Goal: Communication & Community: Ask a question

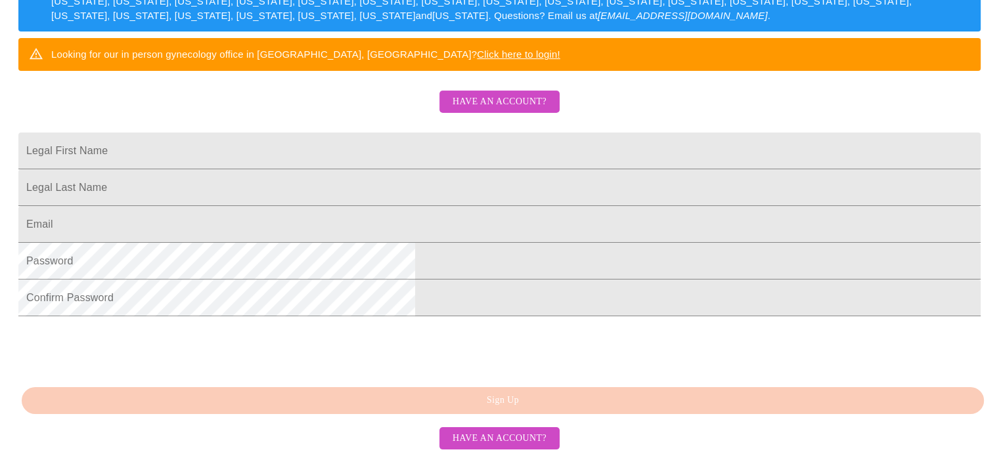
click at [517, 439] on span "Have an account?" at bounding box center [499, 439] width 94 height 16
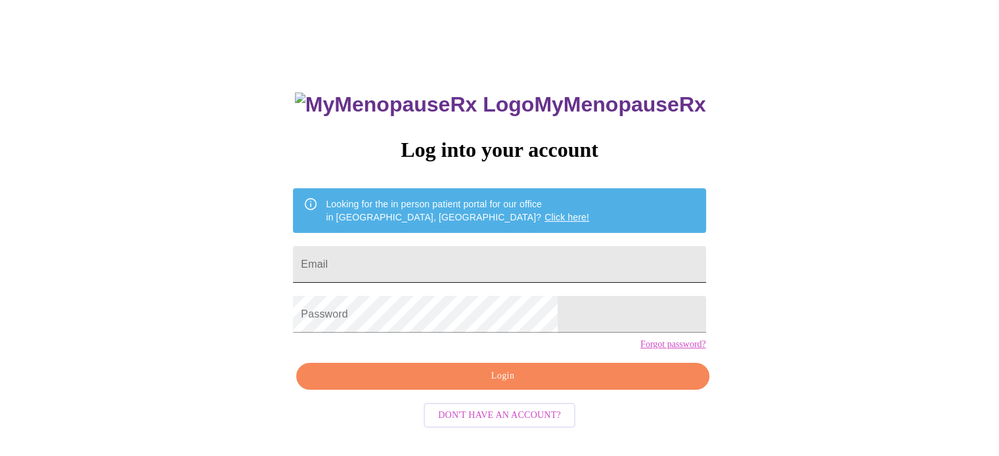
click at [552, 265] on input "Email" at bounding box center [499, 264] width 412 height 37
type input "[EMAIL_ADDRESS][DOMAIN_NAME]"
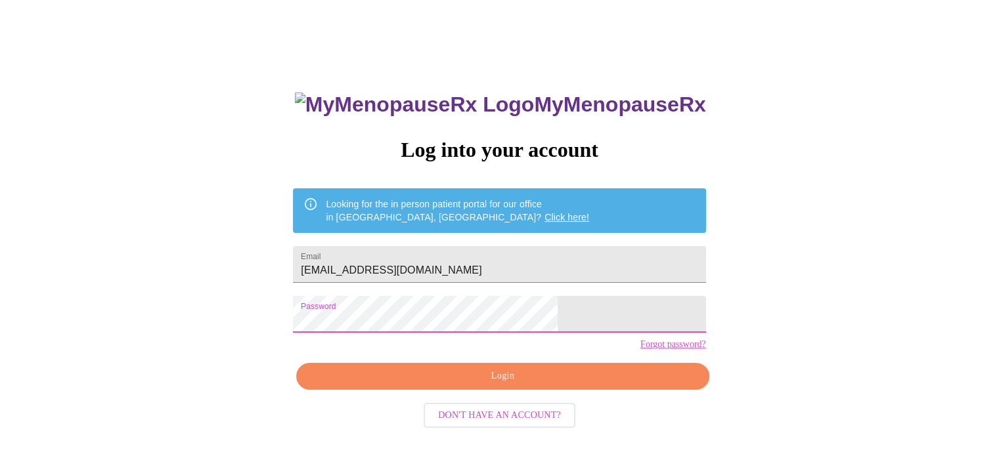
click at [528, 385] on span "Login" at bounding box center [502, 376] width 382 height 16
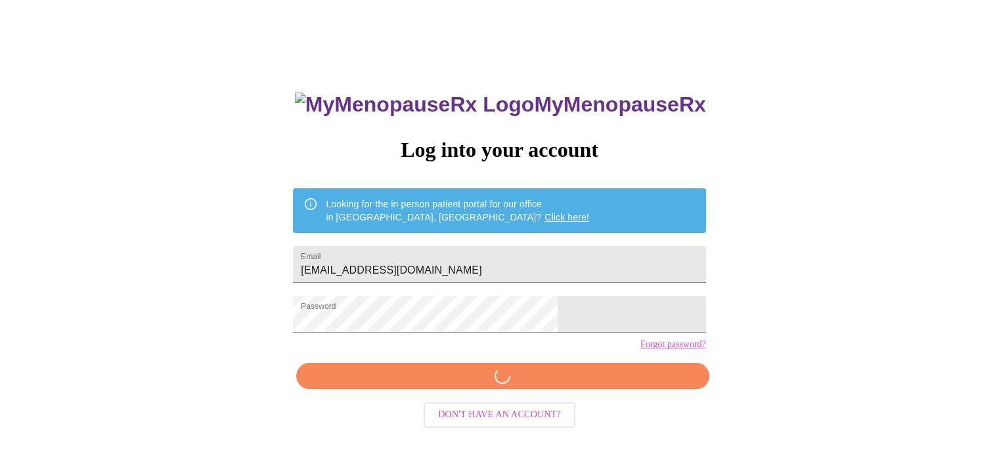
scroll to position [24, 0]
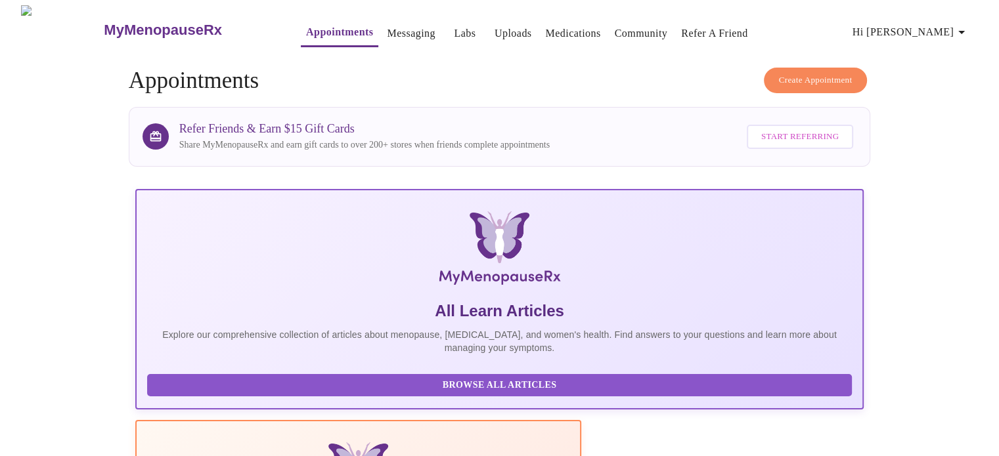
click at [387, 32] on link "Messaging" at bounding box center [411, 33] width 48 height 18
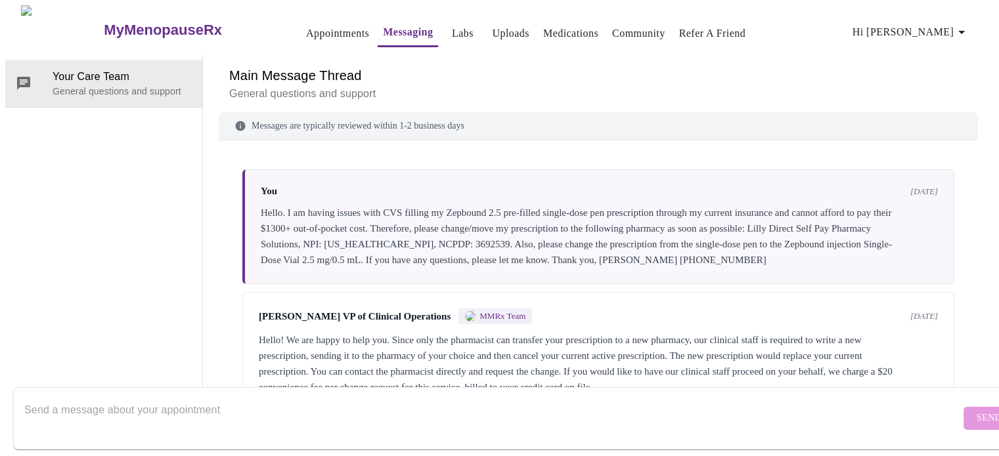
scroll to position [285, 0]
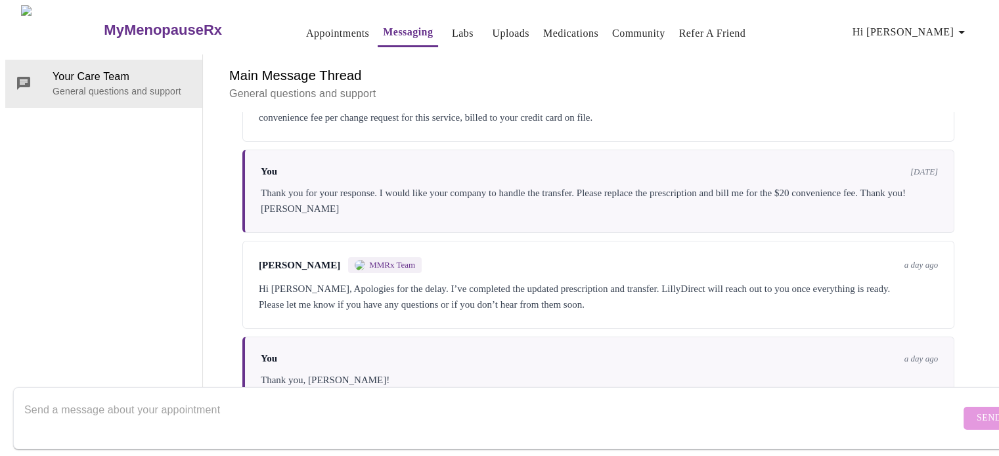
click at [540, 418] on textarea "Send a message about your appointment" at bounding box center [492, 418] width 936 height 42
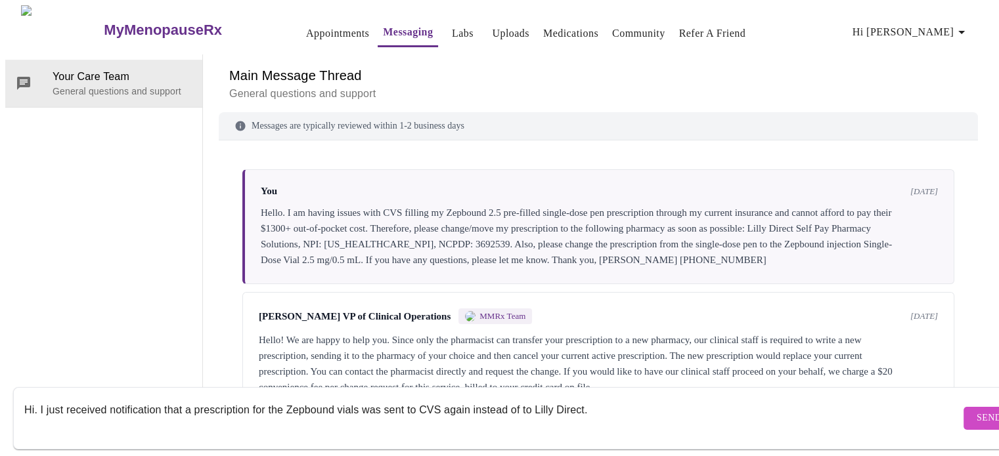
scroll to position [30, 0]
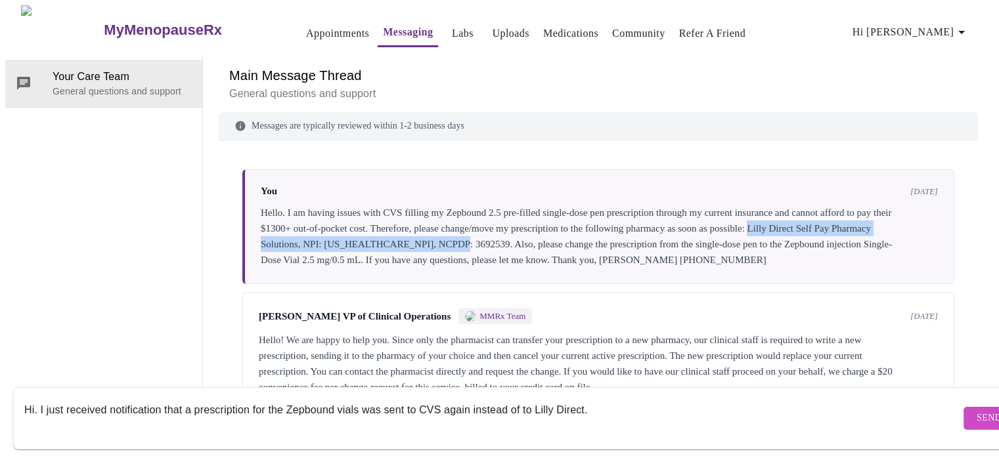
drag, startPoint x: 833, startPoint y: 196, endPoint x: 515, endPoint y: 212, distance: 318.3
click at [515, 212] on div "Hello. I am having issues with CVS filling my Zepbound 2.5 pre-filled single-do…" at bounding box center [599, 236] width 677 height 63
copy div "Lilly Direct Self Pay Pharmacy Solutions, NPI: [US_HEALTHCARE_NPI], NCPDP: 3692…"
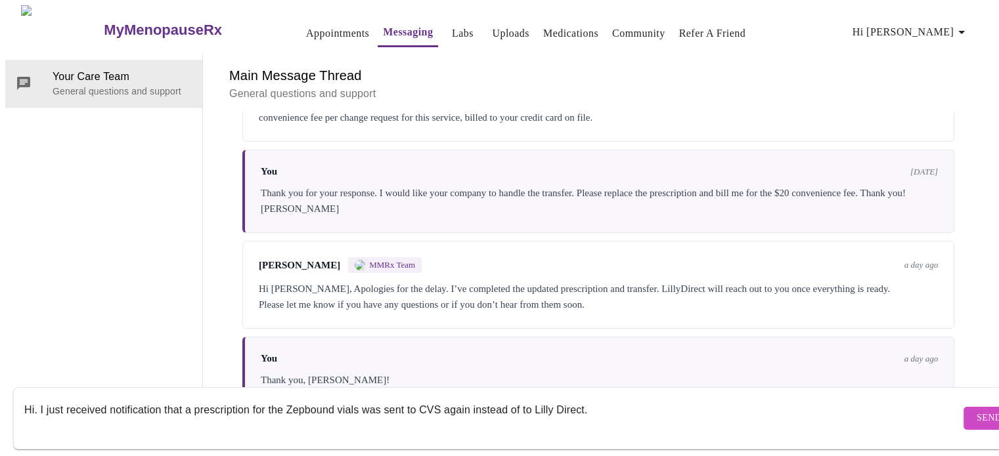
scroll to position [49, 0]
click at [649, 405] on textarea "Hi. I just received notification that a prescription for the Zepbound vials was…" at bounding box center [492, 418] width 936 height 42
paste textarea "Lilly Direct Self Pay Pharmacy Solutions, NPI: [US_HEALTHCARE_NPI], NCPDP: 3692…"
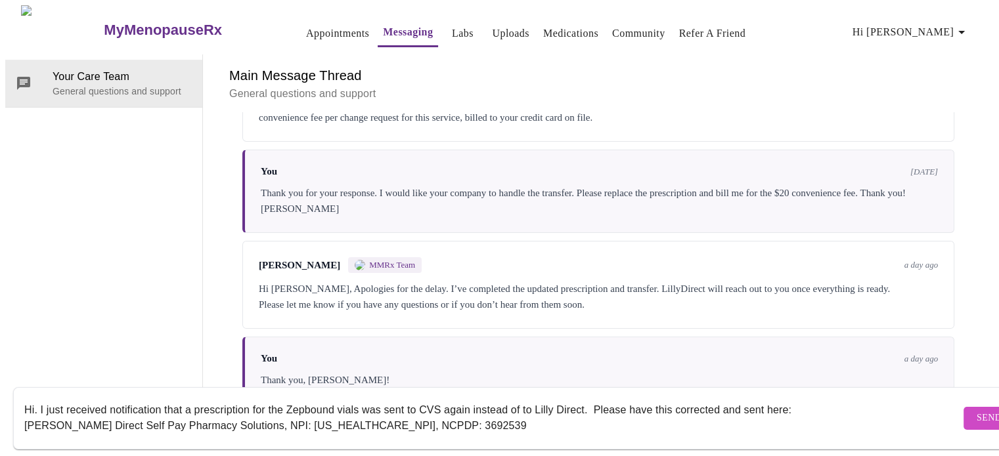
click at [215, 411] on textarea "Hi. I just received notification that a prescription for the Zepbound vials was…" at bounding box center [492, 418] width 936 height 42
click at [795, 397] on textarea "Hi. I just received notification that a prescription for the Zepbound vials was…" at bounding box center [492, 418] width 936 height 42
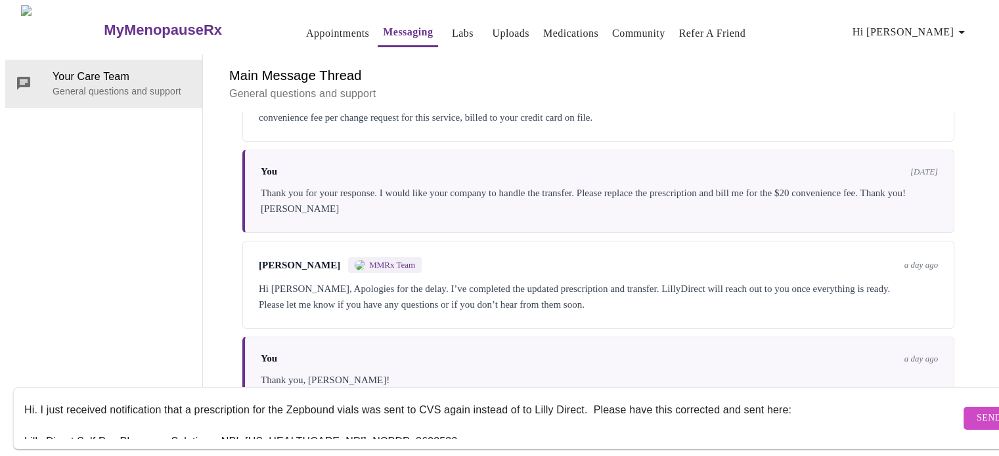
scroll to position [0, 0]
click at [317, 399] on textarea "Hi. I just received notification that a prescription for the Zepbound vials was…" at bounding box center [492, 418] width 936 height 42
click at [301, 400] on textarea "Hi. I just received notification that a prescription for the Zepbound vials was…" at bounding box center [492, 418] width 936 height 42
click at [416, 413] on textarea "Hi. I just received notification that a prescription for the Zepbound vials was…" at bounding box center [492, 418] width 936 height 42
click at [603, 433] on form "Hi. I just received notification that a prescription for the Zepbound vials was…" at bounding box center [518, 418] width 1011 height 62
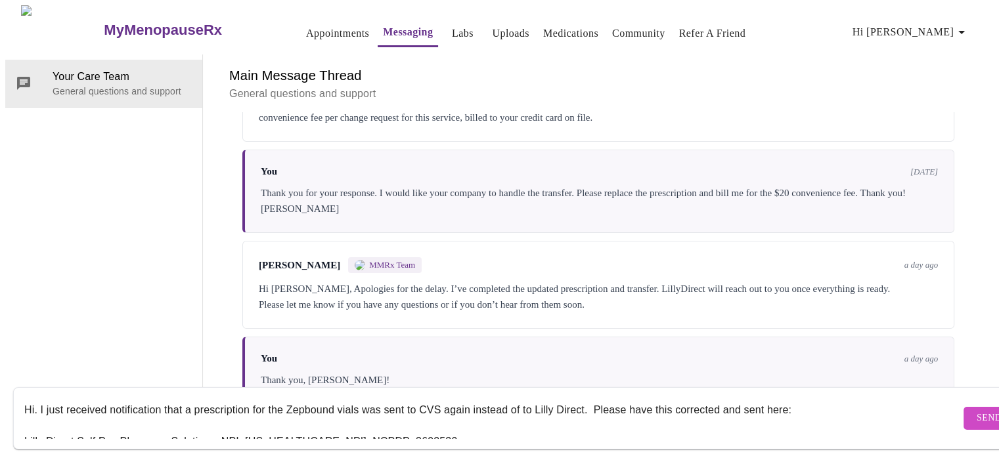
click at [32, 397] on textarea "Hi. I just received notification that a prescription for the Zepbound vials was…" at bounding box center [492, 418] width 936 height 42
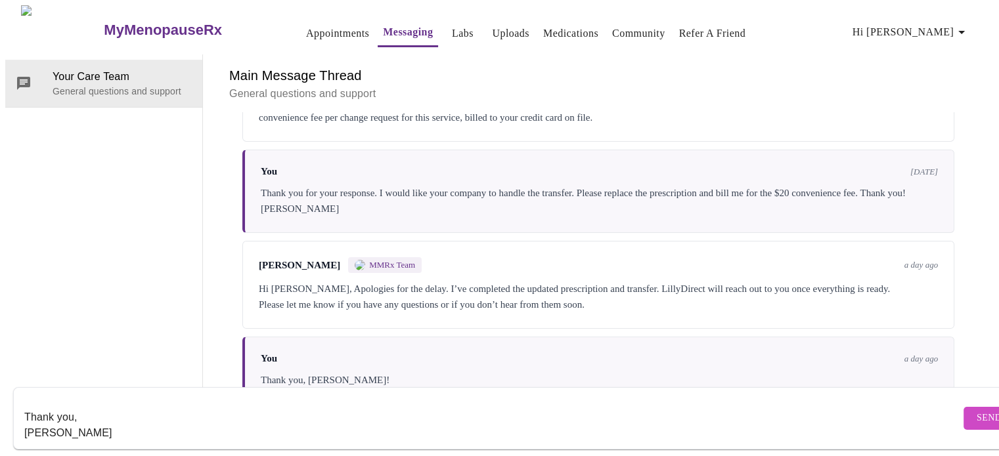
scroll to position [285, 0]
click at [579, 407] on textarea "Hello. I just received notification that my prescription for the Zepbound vials…" at bounding box center [492, 418] width 936 height 42
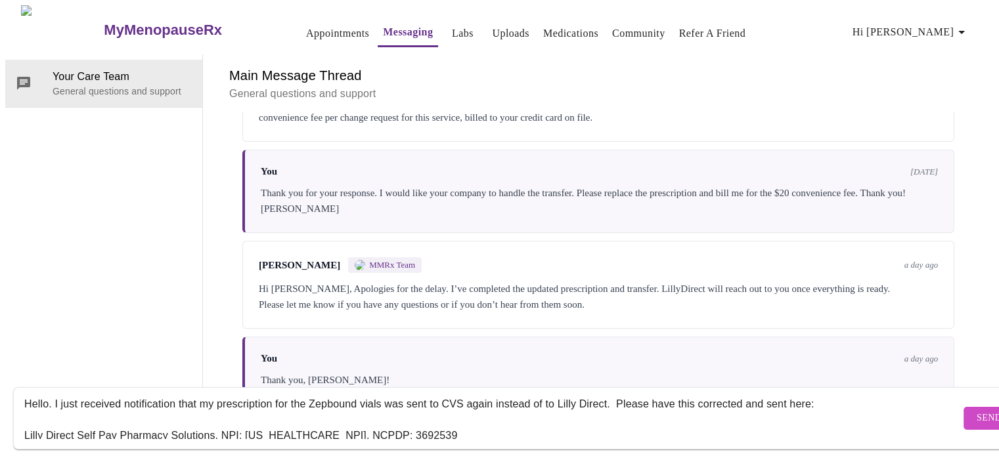
click at [433, 397] on textarea "Hello. I just received notification that my prescription for the Zepbound vials…" at bounding box center [492, 418] width 936 height 42
click at [304, 397] on textarea "Hello. I just received notification that my prescription for the Zepbound vials…" at bounding box center [492, 418] width 936 height 42
click at [83, 403] on textarea "Hello. I just received notification that my prescription for the Zepbound 2.5 M…" at bounding box center [492, 418] width 936 height 42
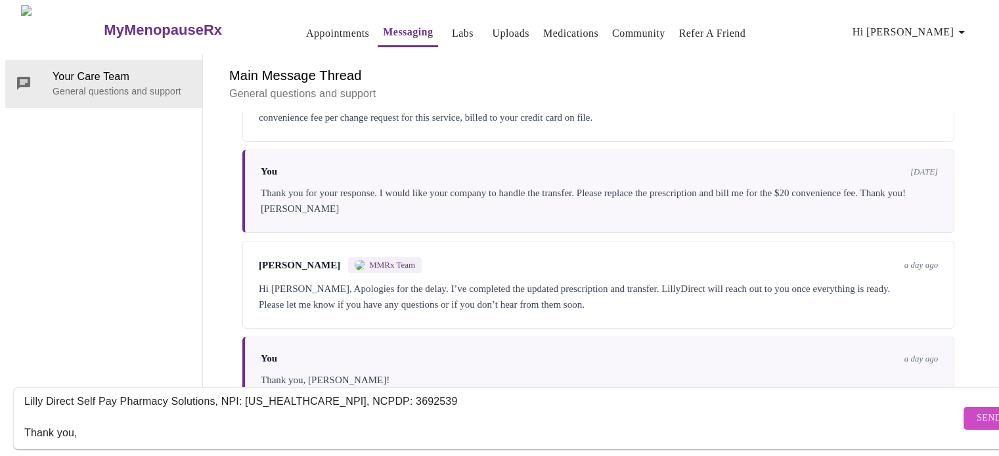
scroll to position [72, 0]
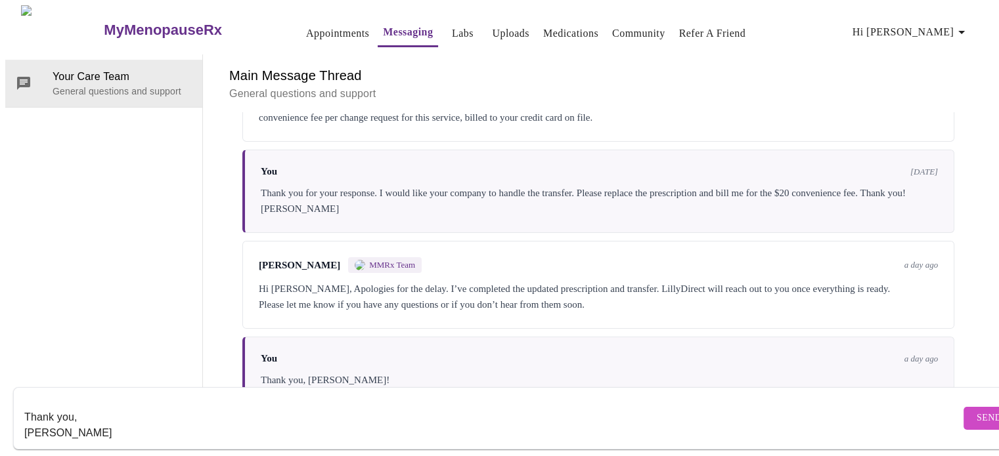
type textarea "Hello. I just received notification that my prescription for the Zepbound 2.5 M…"
click at [963, 415] on button "Send" at bounding box center [988, 418] width 51 height 23
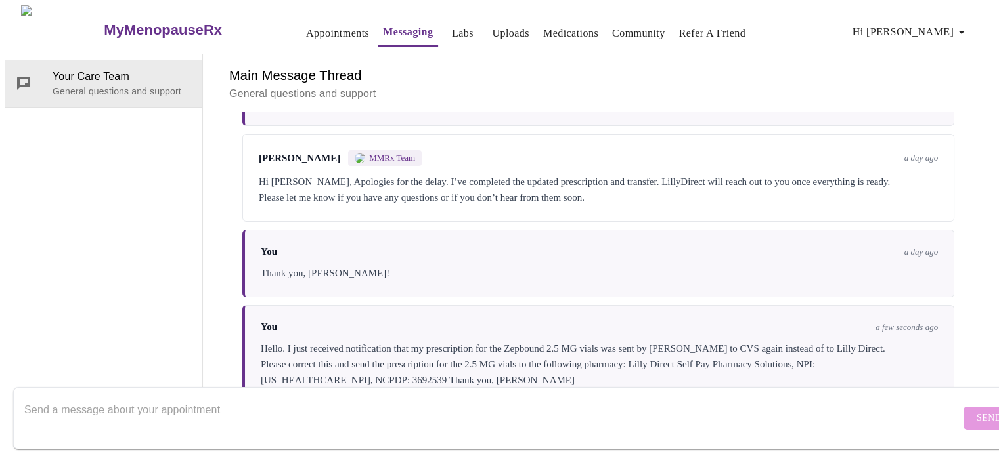
scroll to position [0, 0]
click at [306, 33] on link "Appointments" at bounding box center [337, 33] width 63 height 18
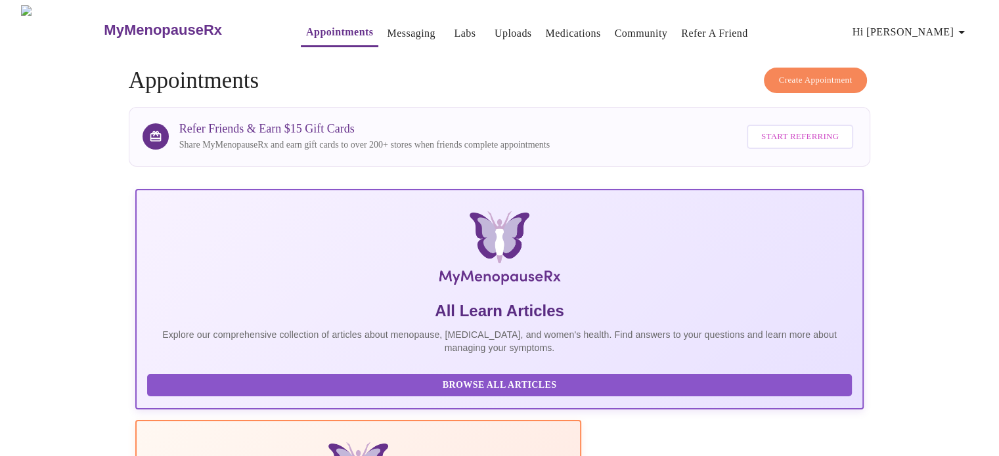
click at [965, 31] on icon "button" at bounding box center [961, 32] width 7 height 3
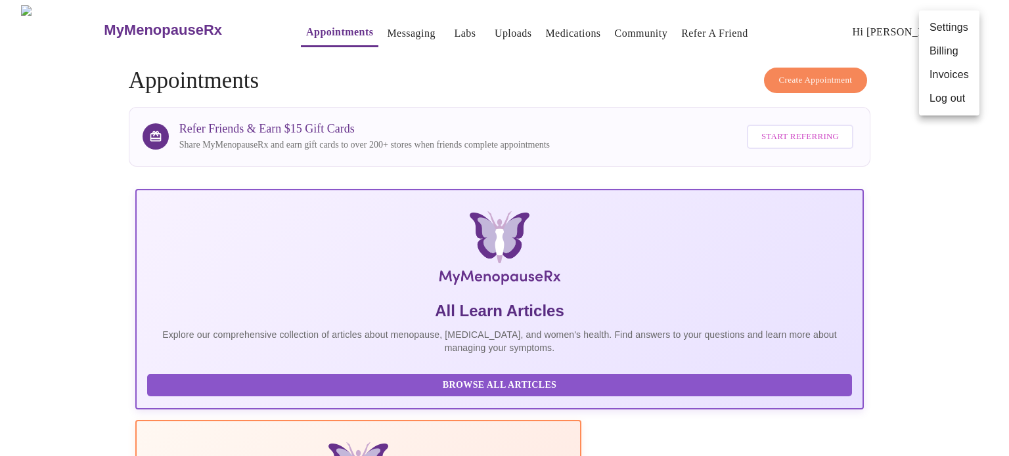
click at [960, 112] on ul "Settings Billing Invoices Log out" at bounding box center [949, 63] width 60 height 105
click at [946, 103] on li "Log out" at bounding box center [949, 99] width 60 height 24
